Goal: Download file/media

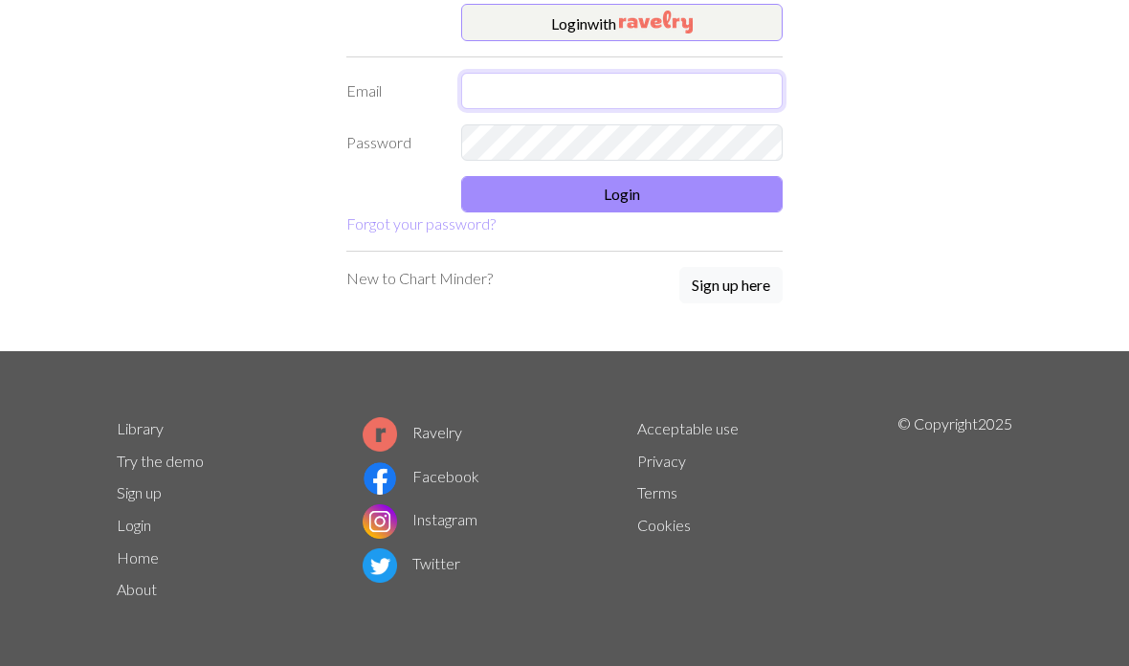
click at [573, 84] on input "text" at bounding box center [622, 91] width 322 height 36
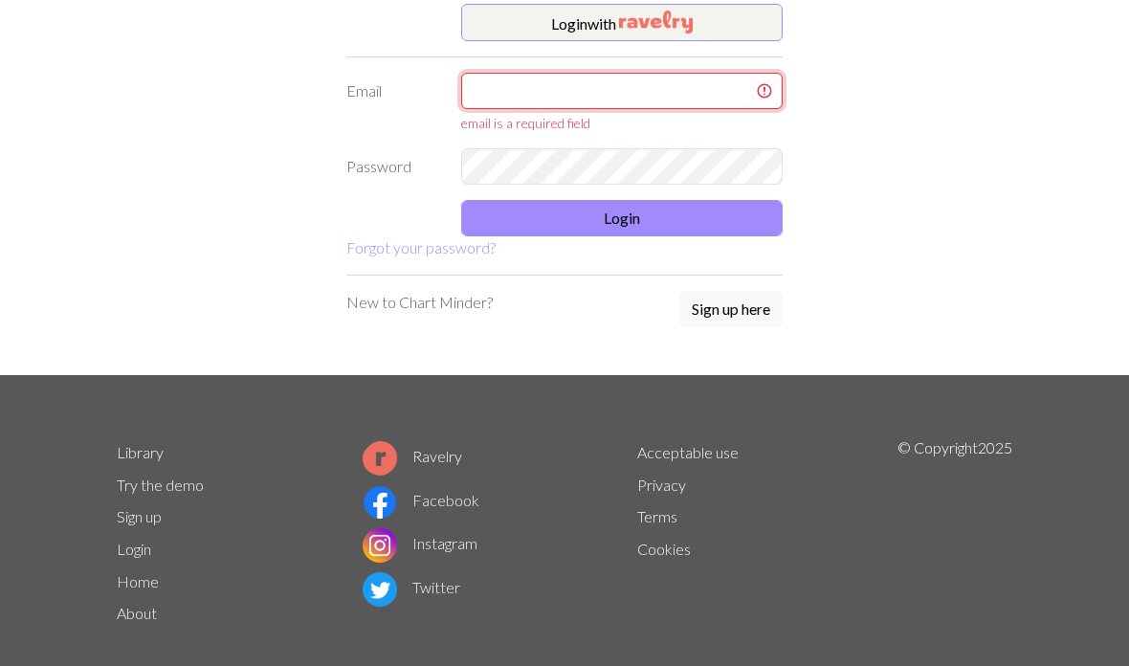
type input "[EMAIL_ADDRESS][DOMAIN_NAME]"
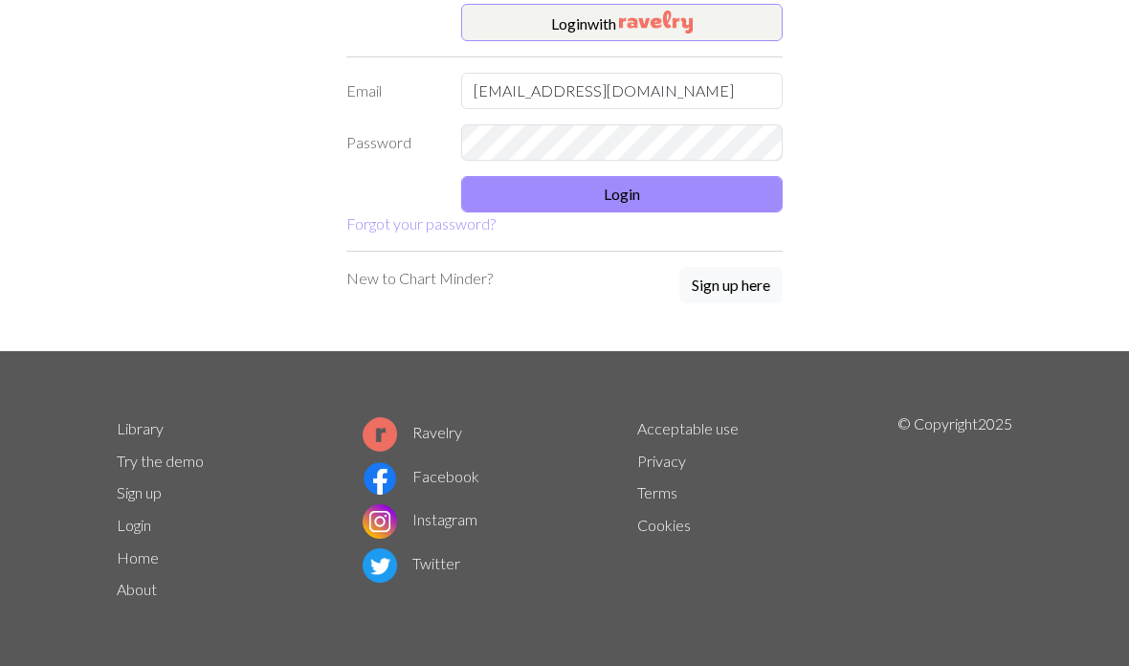
click at [649, 186] on button "Login" at bounding box center [622, 194] width 322 height 36
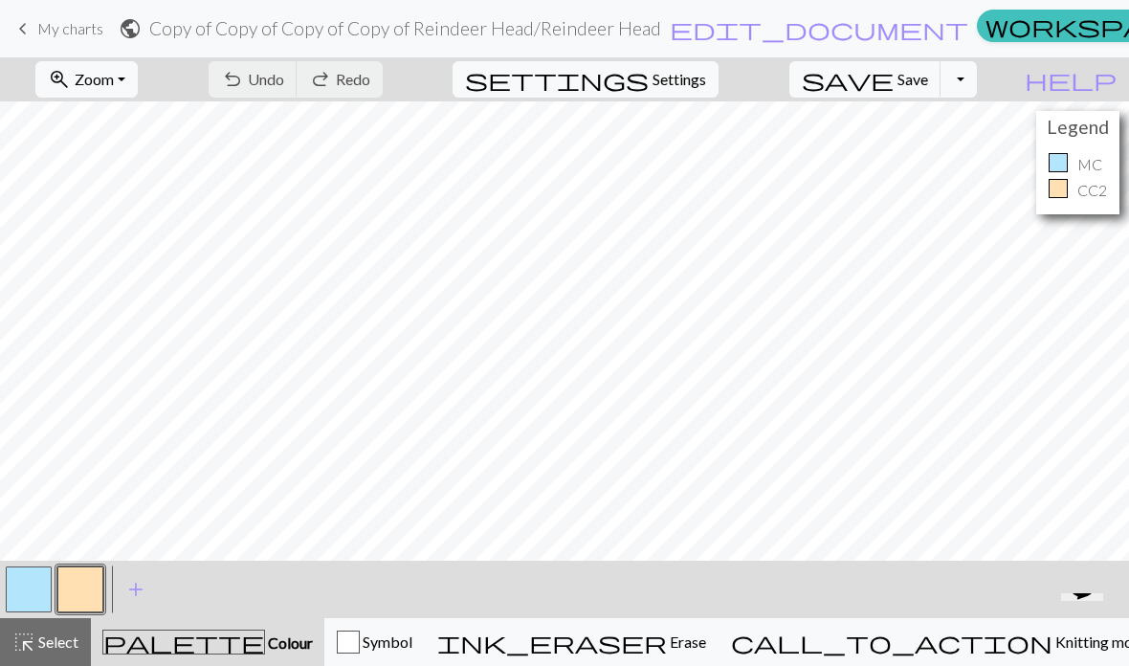
click at [46, 588] on button "button" at bounding box center [29, 590] width 46 height 46
click at [38, 590] on button "button" at bounding box center [29, 590] width 46 height 46
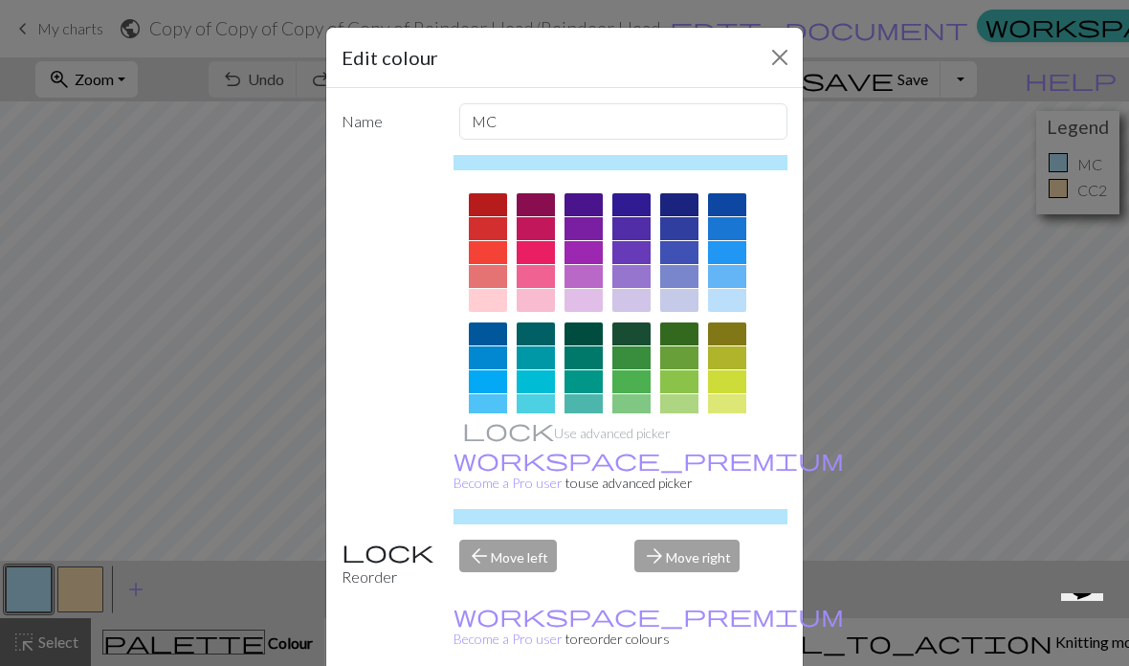
click at [488, 344] on div at bounding box center [488, 334] width 38 height 23
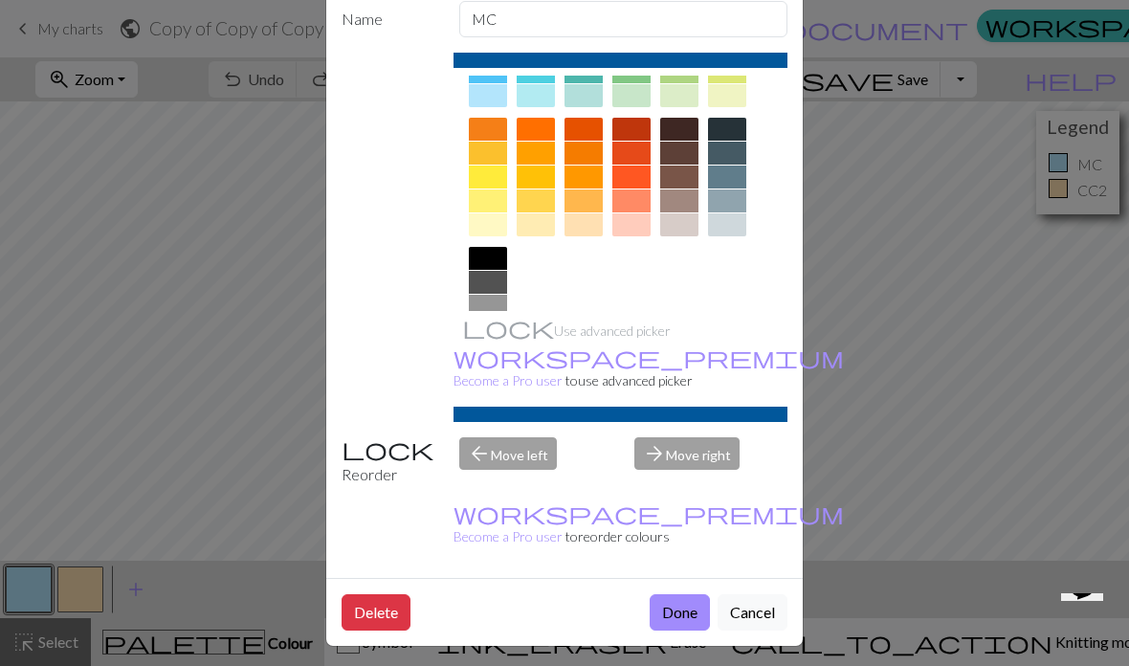
scroll to position [101, 0]
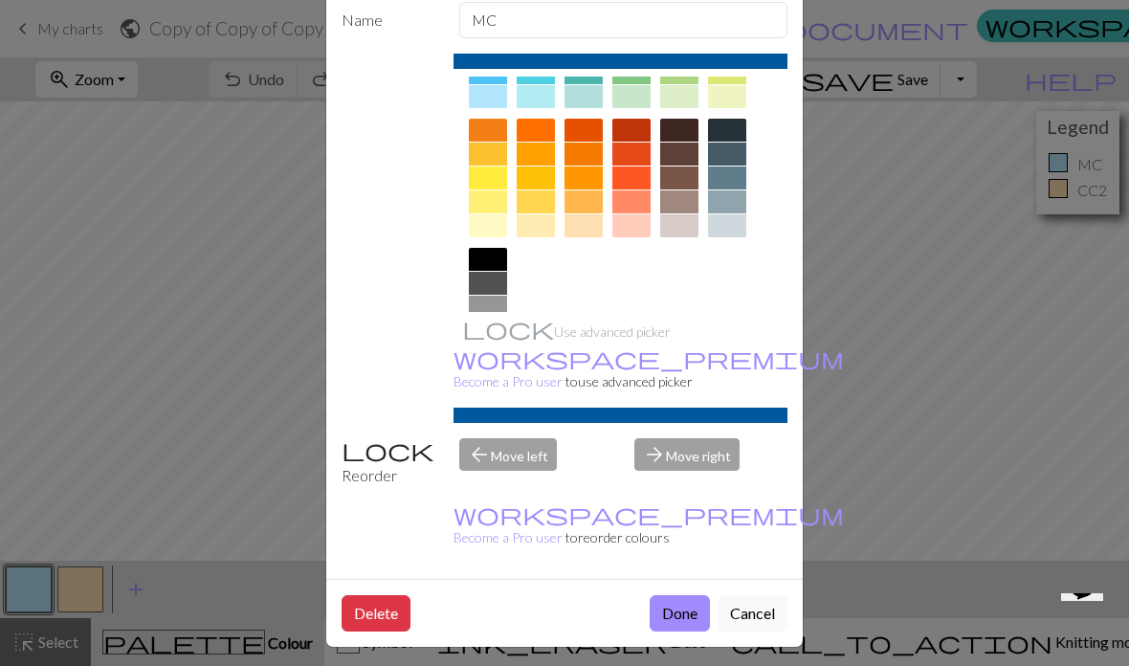
click at [686, 625] on button "Done" at bounding box center [680, 613] width 60 height 36
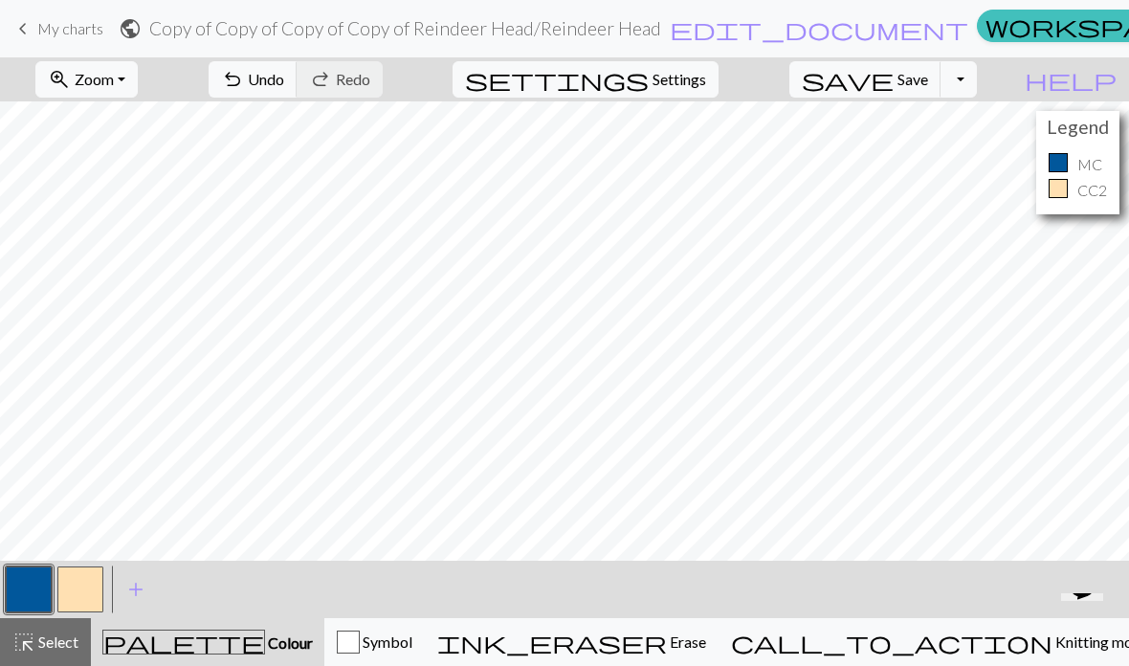
scroll to position [0, 87]
click at [977, 68] on button "Toggle Dropdown" at bounding box center [959, 79] width 36 height 36
click at [962, 150] on button "save_alt Download" at bounding box center [818, 152] width 316 height 31
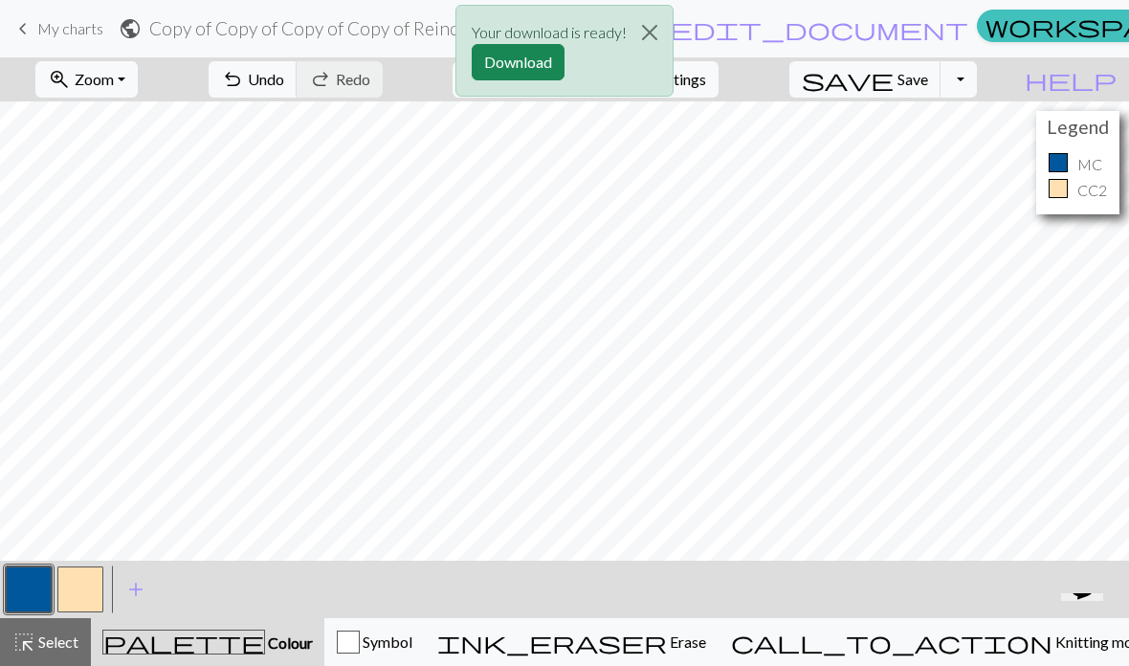
click at [525, 65] on button "Download" at bounding box center [518, 62] width 93 height 36
